Goal: Information Seeking & Learning: Find specific page/section

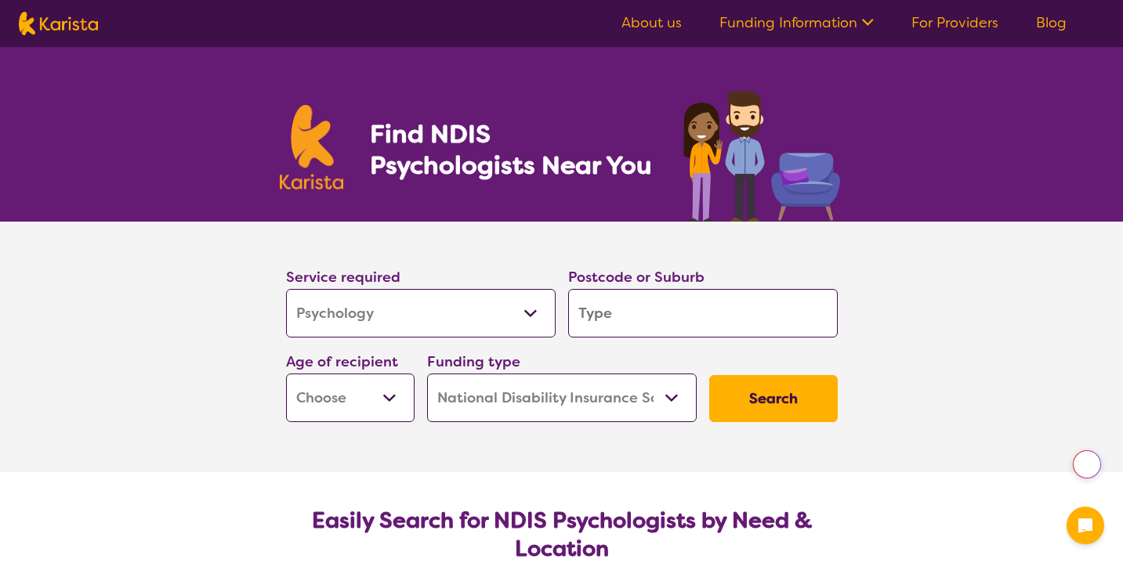
select select "Psychology"
select select "NDIS"
select select "Psychology"
select select "NDIS"
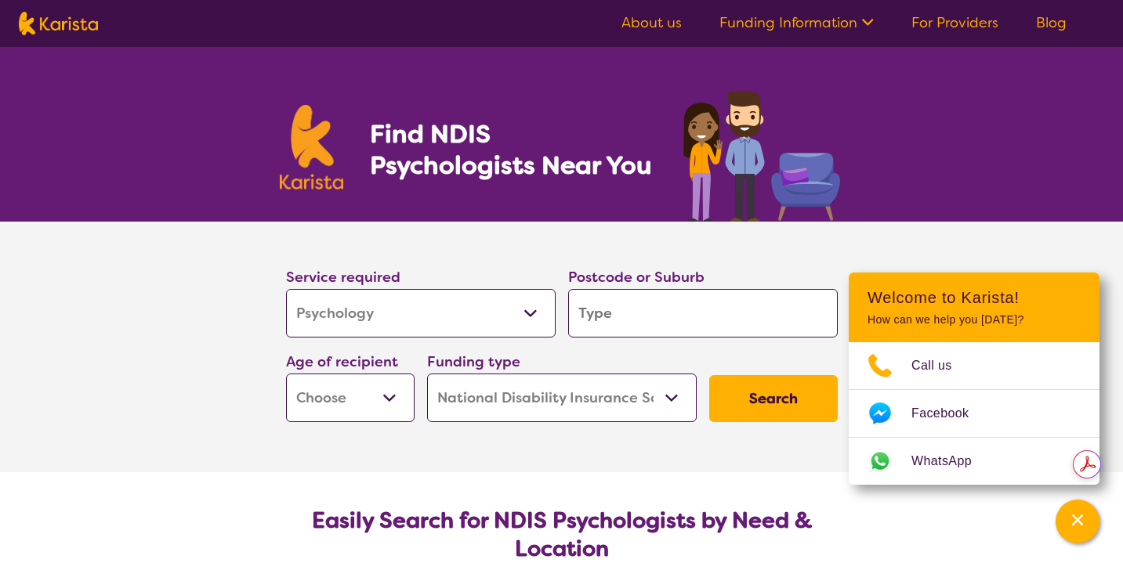
click at [642, 313] on input "search" at bounding box center [703, 313] width 270 height 49
type input "4"
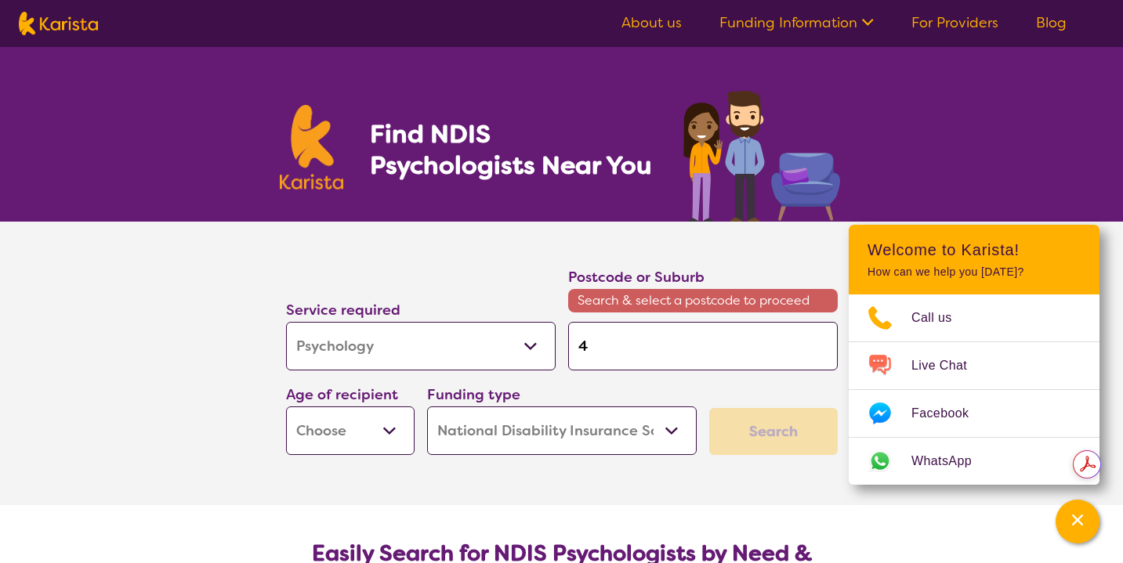
type input "46"
click at [629, 347] on input "46" at bounding box center [703, 346] width 270 height 49
type input "467"
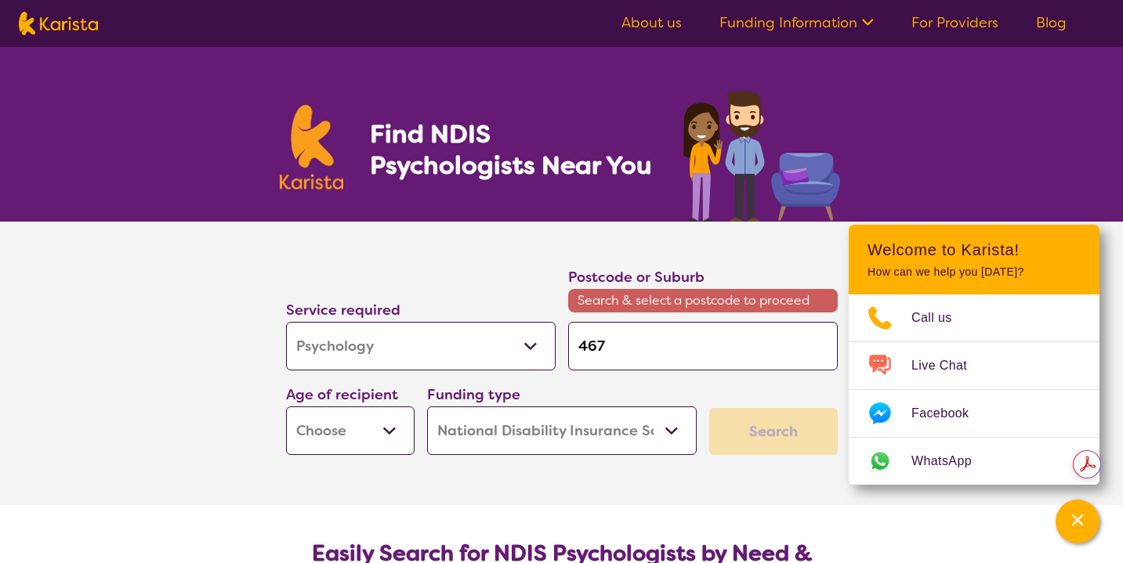
type input "4670"
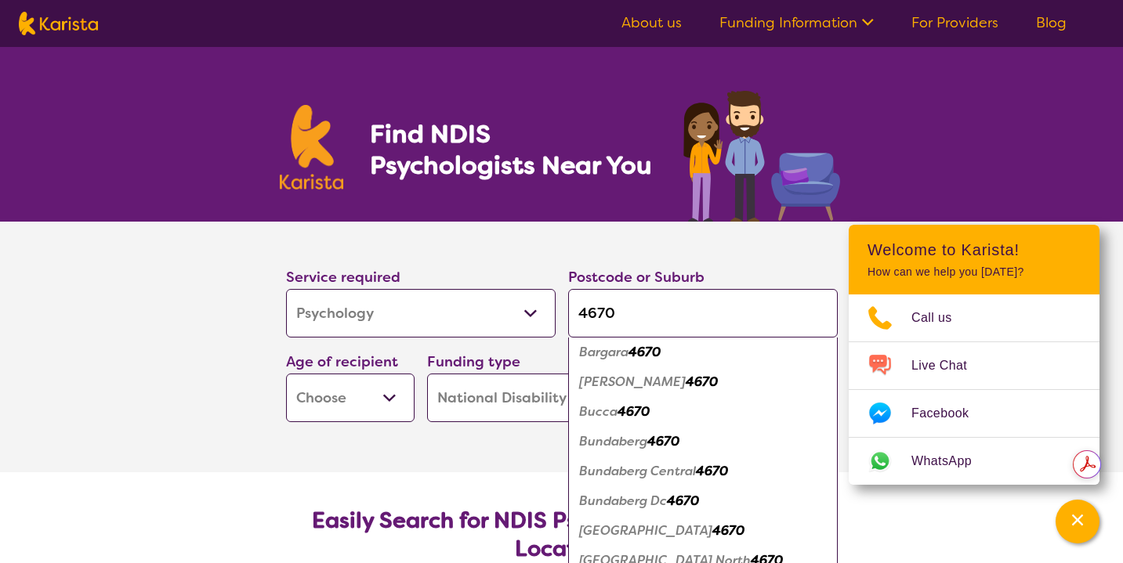
scroll to position [181, 0]
type input "4670"
click at [614, 447] on em "Bundaberg" at bounding box center [613, 444] width 68 height 16
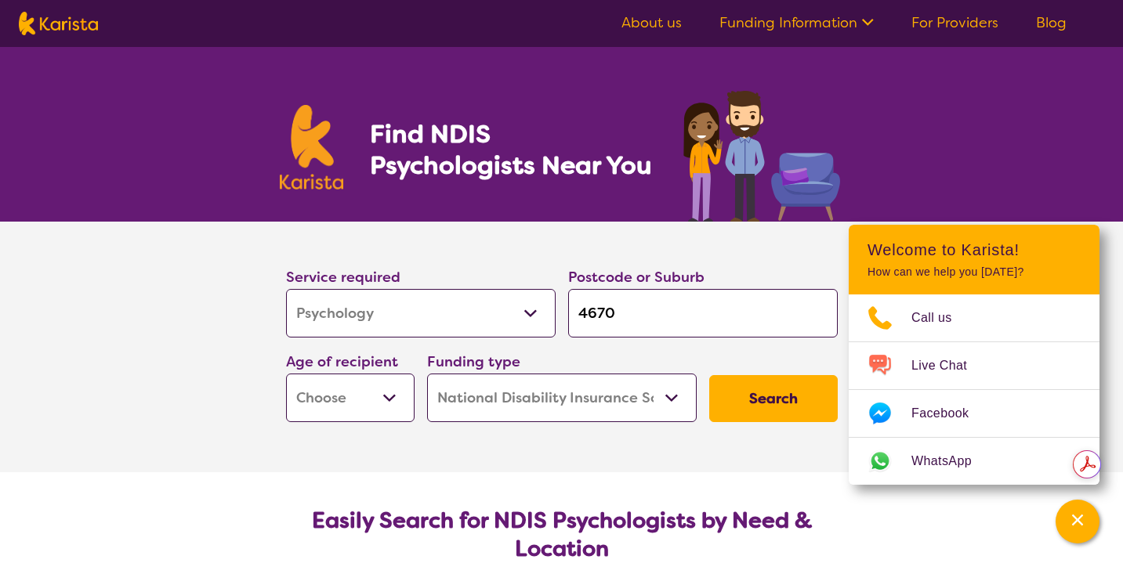
scroll to position [0, 0]
click at [382, 400] on select "Early Childhood - 0 to 9 Child - 10 to 11 Adolescent - 12 to 17 Adult - 18 to 6…" at bounding box center [350, 398] width 129 height 49
select select "EC"
click at [286, 374] on select "Early Childhood - 0 to 9 Child - 10 to 11 Adolescent - 12 to 17 Adult - 18 to 6…" at bounding box center [350, 398] width 129 height 49
select select "EC"
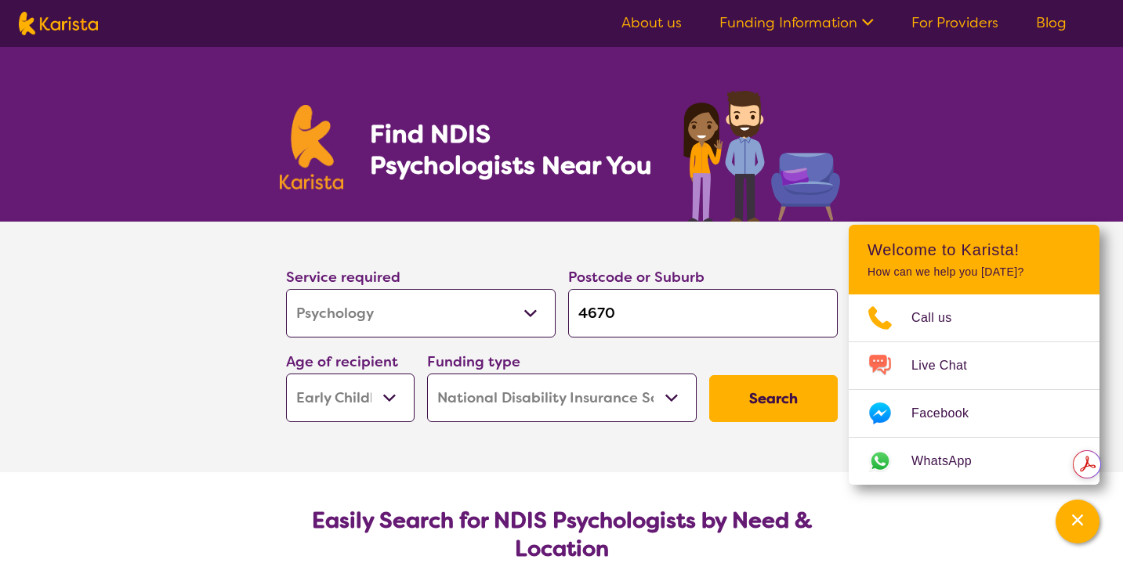
click at [766, 402] on button "Search" at bounding box center [773, 398] width 129 height 47
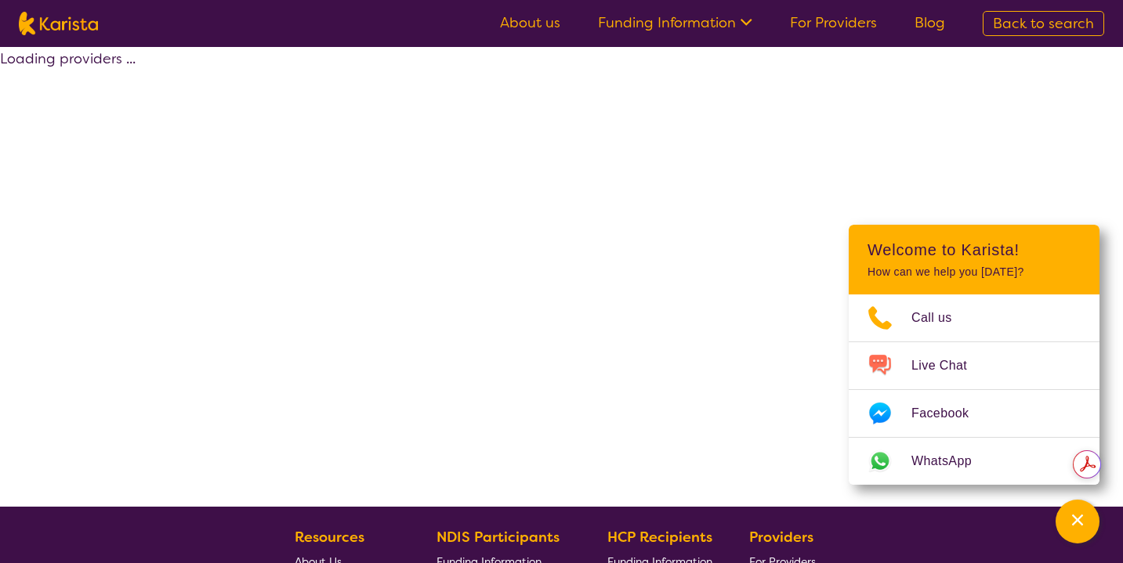
select select "by_score"
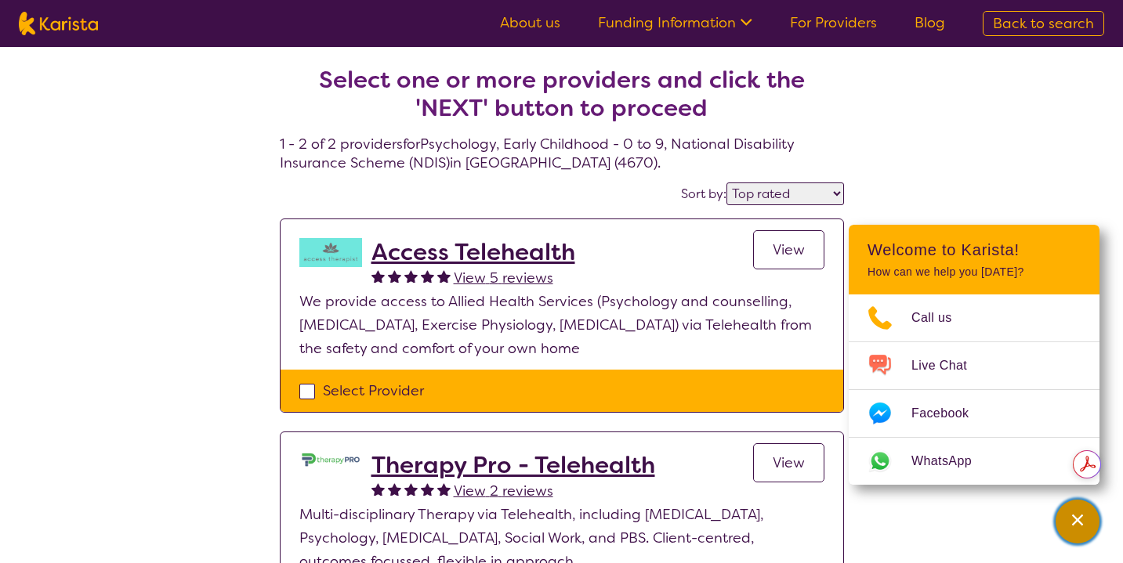
click at [1071, 514] on icon "Channel Menu" at bounding box center [1078, 521] width 16 height 16
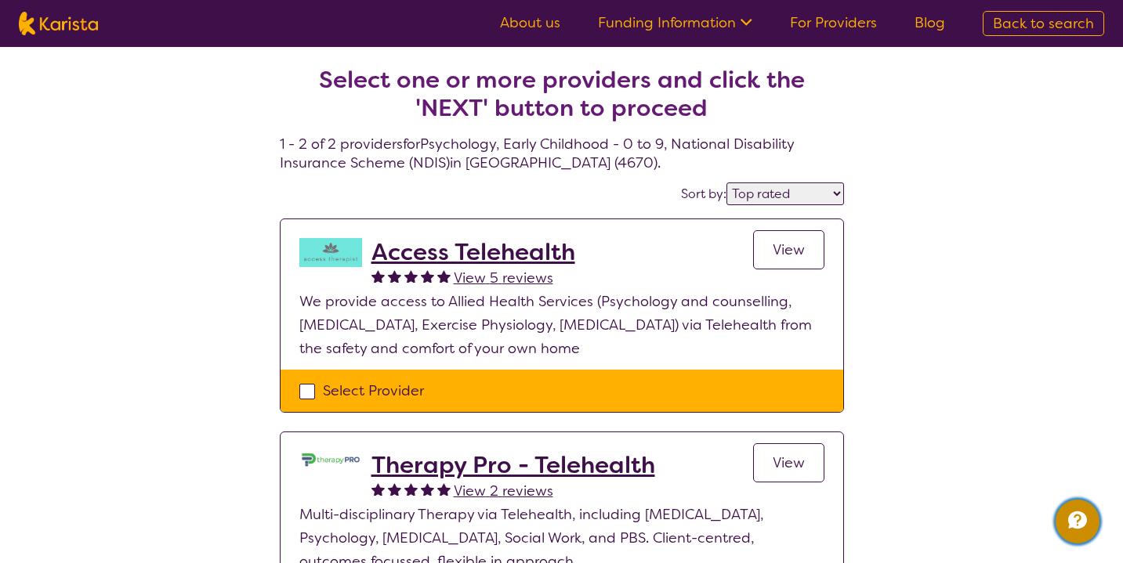
select select "Psychology"
select select "EC"
select select "NDIS"
select select "Psychology"
select select "EC"
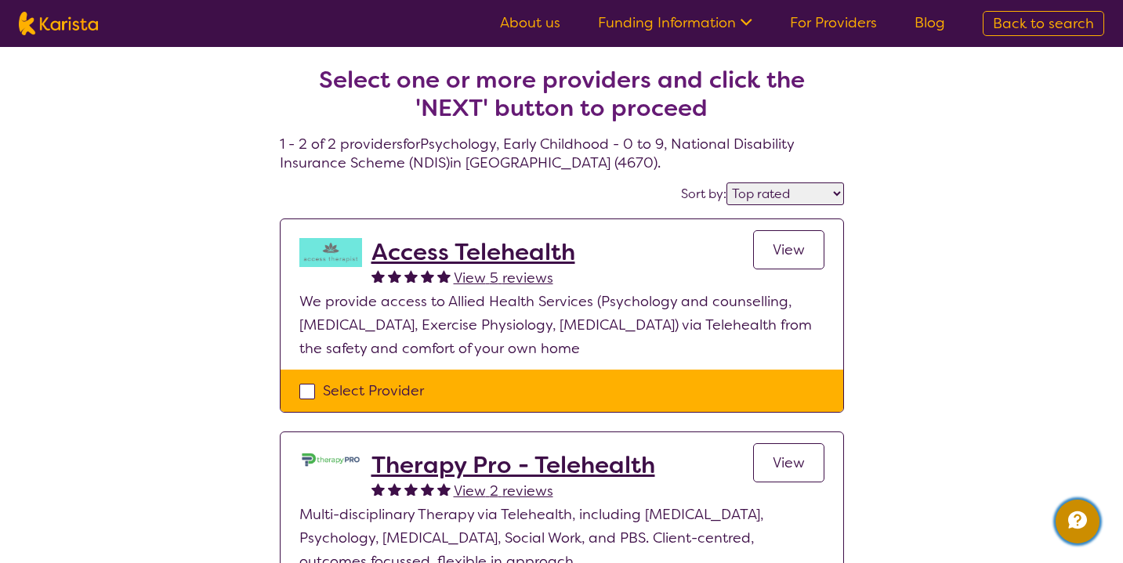
select select "NDIS"
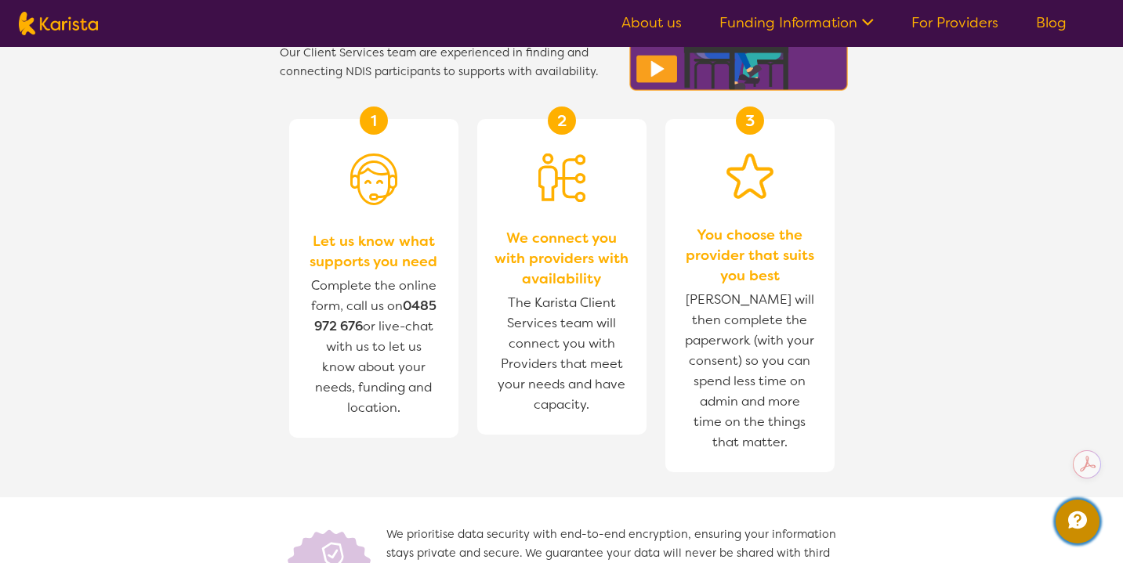
scroll to position [1745, 0]
